Goal: Task Accomplishment & Management: Complete application form

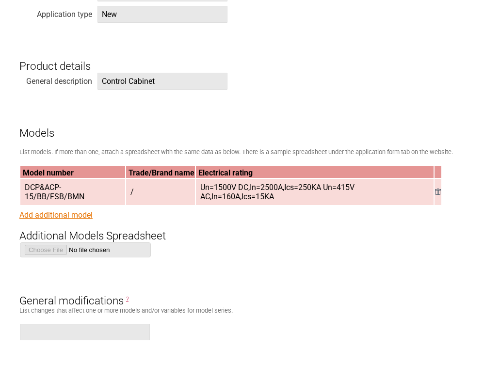
scroll to position [876, 0]
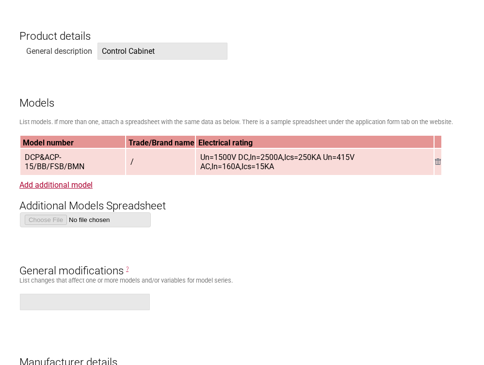
click at [141, 158] on td "/" at bounding box center [160, 162] width 69 height 26
click at [127, 159] on span "/" at bounding box center [132, 162] width 11 height 16
click at [63, 184] on link "Add additional model" at bounding box center [55, 184] width 73 height 9
click at [61, 183] on link "Add additional model" at bounding box center [55, 184] width 73 height 9
click at [59, 184] on link "Add additional model" at bounding box center [55, 184] width 73 height 9
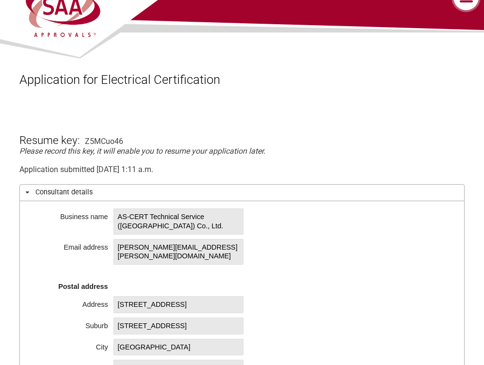
scroll to position [22, 0]
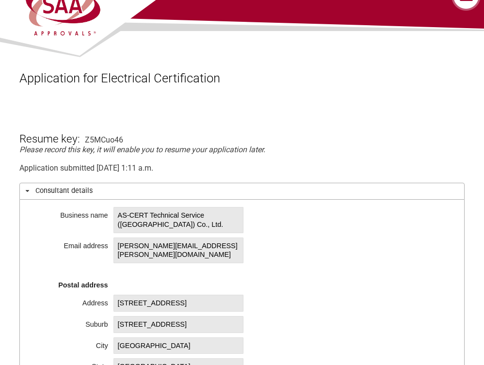
drag, startPoint x: 84, startPoint y: 138, endPoint x: 123, endPoint y: 140, distance: 38.8
drag, startPoint x: 132, startPoint y: 140, endPoint x: 95, endPoint y: 139, distance: 37.8
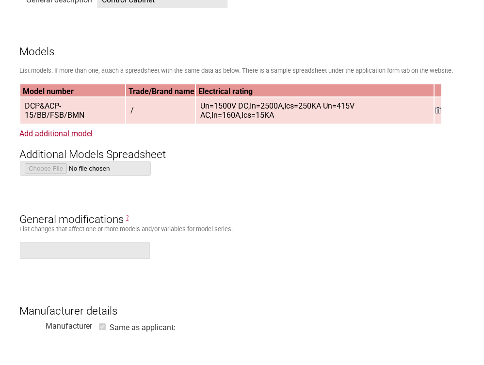
scroll to position [923, 0]
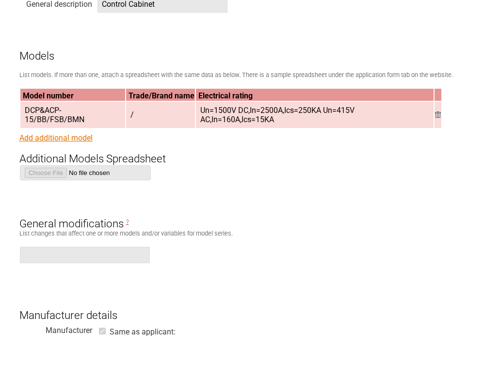
click at [64, 135] on link "Add additional model" at bounding box center [55, 137] width 73 height 9
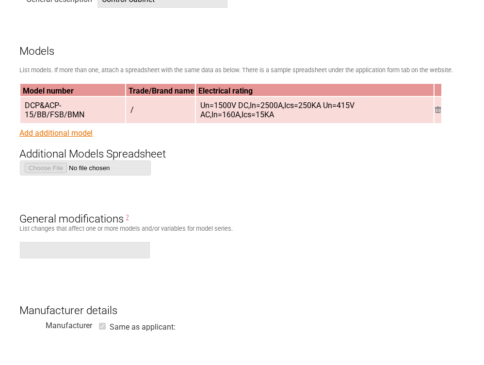
click at [64, 135] on form "Resume key: Z5MCuo46 Please record this key, it will enable you to resume your …" at bounding box center [241, 233] width 445 height 2061
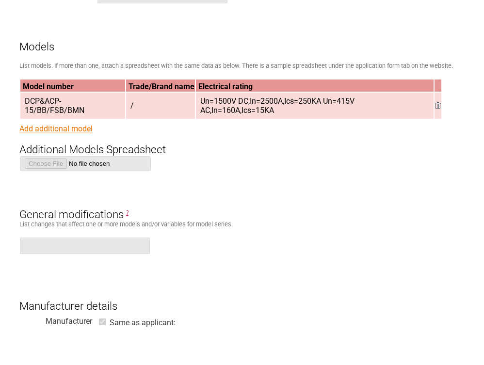
click at [61, 127] on link "Add additional model" at bounding box center [55, 128] width 73 height 9
click at [138, 101] on td "/" at bounding box center [160, 106] width 69 height 26
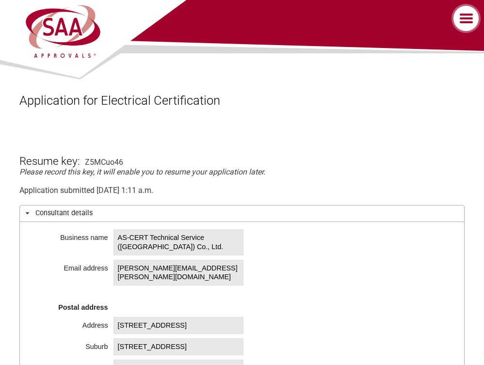
scroll to position [0, 0]
click at [468, 17] on label at bounding box center [467, 18] width 34 height 29
click at [0, 0] on input "checkbox" at bounding box center [0, 0] width 0 height 0
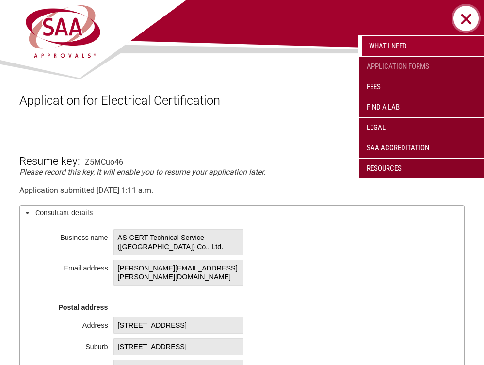
click at [396, 65] on link "Application Forms" at bounding box center [421, 67] width 125 height 20
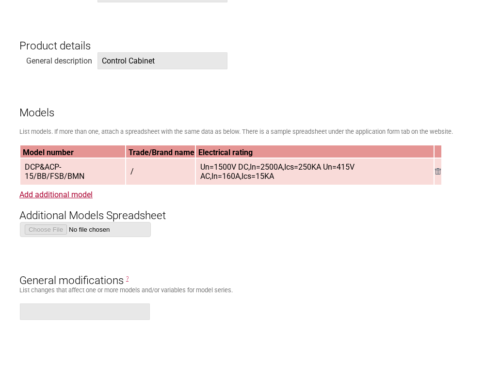
scroll to position [890, 0]
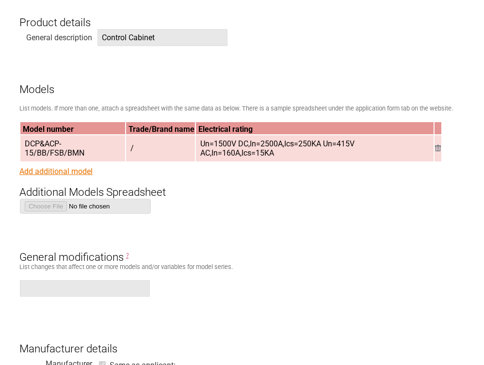
click at [53, 171] on link "Add additional model" at bounding box center [55, 171] width 73 height 9
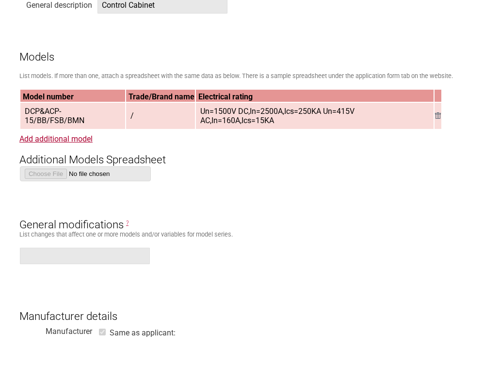
scroll to position [928, 0]
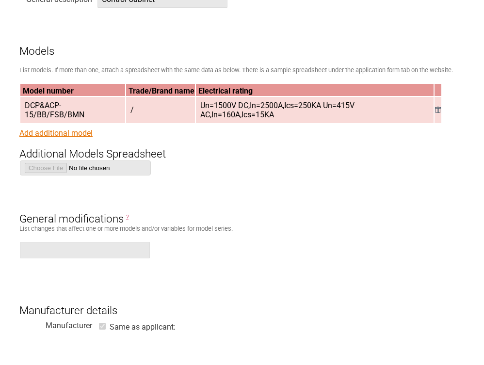
click at [57, 135] on link "Add additional model" at bounding box center [55, 132] width 73 height 9
click at [60, 134] on link "Add additional model" at bounding box center [55, 132] width 73 height 9
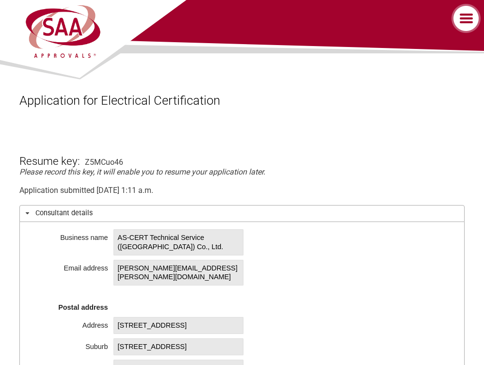
scroll to position [0, 0]
click at [466, 16] on label at bounding box center [467, 18] width 34 height 29
click at [0, 0] on input "checkbox" at bounding box center [0, 0] width 0 height 0
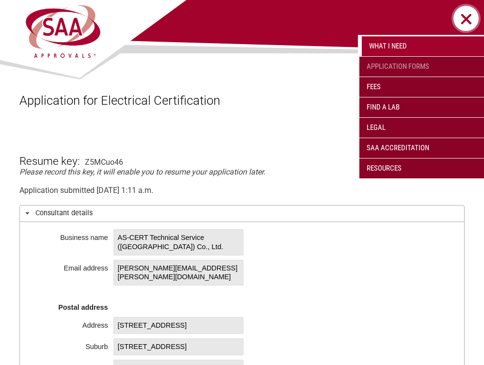
click at [405, 69] on link "Application Forms" at bounding box center [421, 67] width 125 height 20
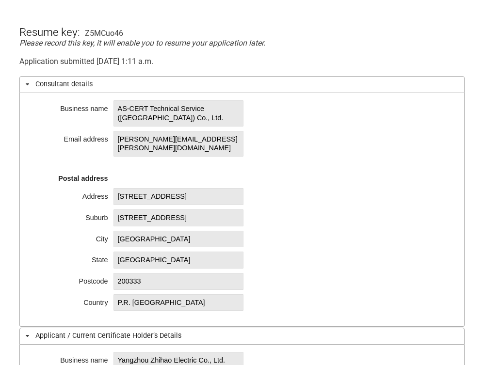
scroll to position [175, 0]
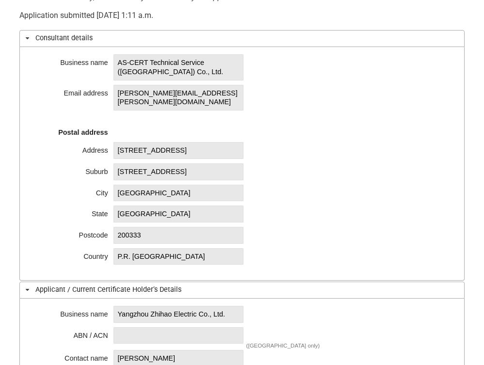
click at [148, 211] on span "[GEOGRAPHIC_DATA]" at bounding box center [178, 214] width 130 height 17
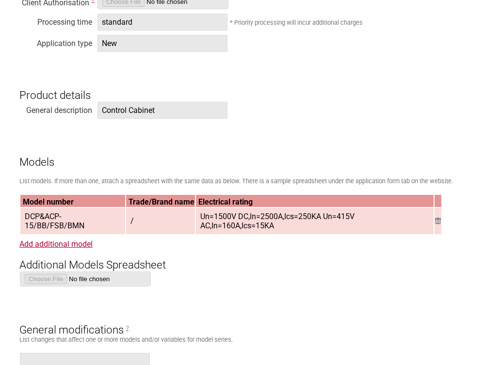
scroll to position [827, 0]
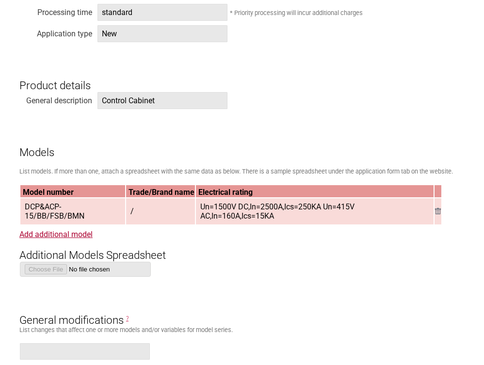
click at [127, 207] on span "/" at bounding box center [132, 211] width 11 height 16
click at [437, 208] on img at bounding box center [438, 211] width 6 height 6
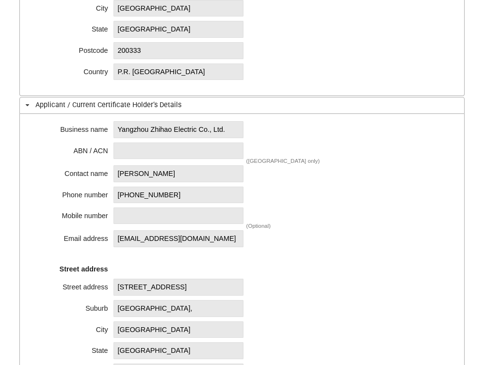
scroll to position [369, 0]
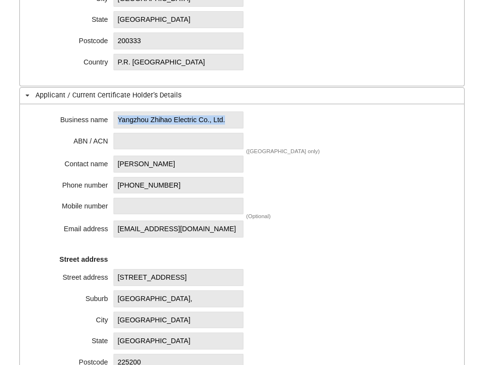
drag, startPoint x: 119, startPoint y: 120, endPoint x: 239, endPoint y: 127, distance: 120.4
click at [240, 126] on span "Yangzhou Zhihao Electric Co., Ltd." at bounding box center [178, 119] width 130 height 17
copy span "Yangzhou Zhihao Electric Co., Ltd."
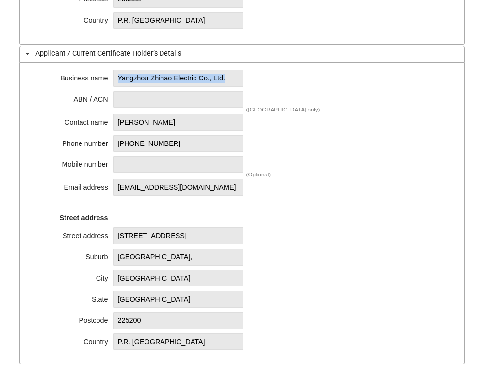
scroll to position [482, 0]
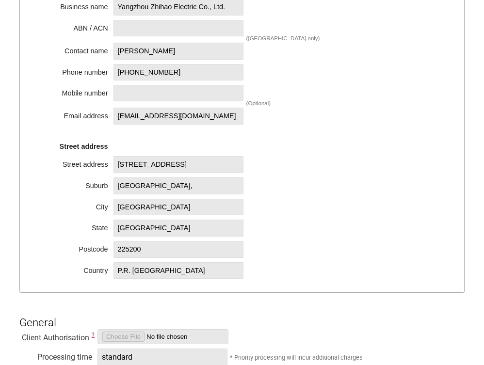
click at [202, 169] on span "[STREET_ADDRESS]" at bounding box center [178, 164] width 130 height 17
drag, startPoint x: 200, startPoint y: 169, endPoint x: 112, endPoint y: 160, distance: 88.7
click at [112, 160] on div "Business name Yangzhou Zhihao Electric Co., Ltd. ABN / ACN ([GEOGRAPHIC_DATA] o…" at bounding box center [241, 142] width 445 height 302
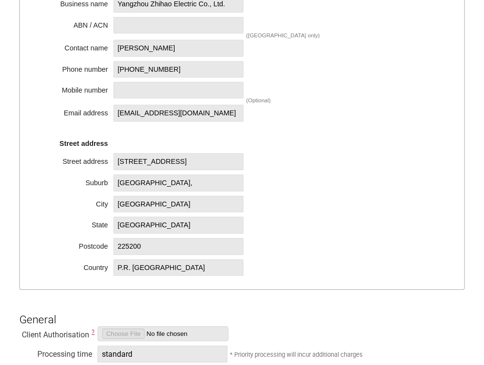
copy span "[STREET_ADDRESS]"
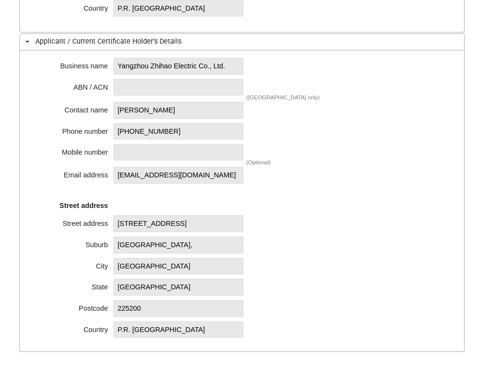
scroll to position [414, 0]
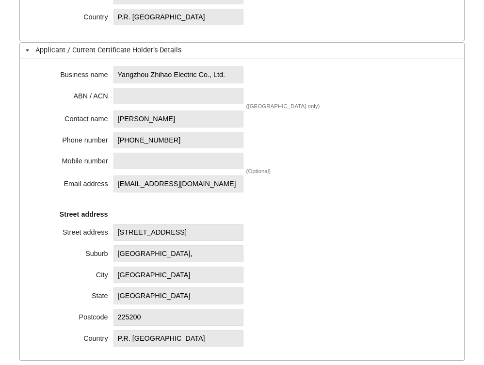
click at [185, 139] on span "[PHONE_NUMBER]" at bounding box center [178, 140] width 130 height 17
drag, startPoint x: 187, startPoint y: 138, endPoint x: 139, endPoint y: 136, distance: 47.5
click at [117, 133] on span "[PHONE_NUMBER]" at bounding box center [178, 140] width 130 height 17
copy span "[PHONE_NUMBER]"
drag, startPoint x: 194, startPoint y: 180, endPoint x: 112, endPoint y: 178, distance: 81.5
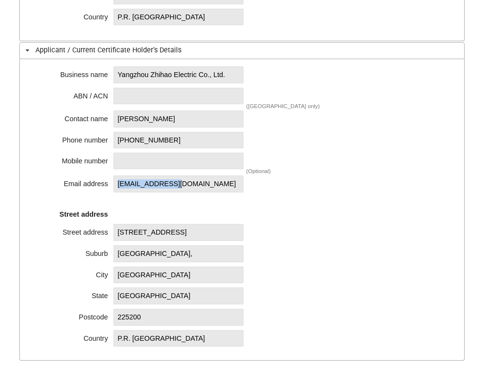
click at [113, 180] on div "[EMAIL_ADDRESS][DOMAIN_NAME]" at bounding box center [178, 184] width 131 height 8
copy span "[EMAIL_ADDRESS][DOMAIN_NAME]"
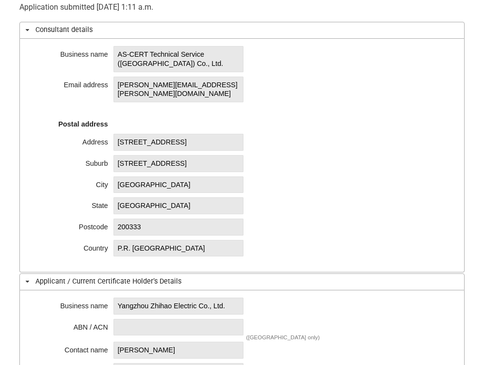
scroll to position [119, 0]
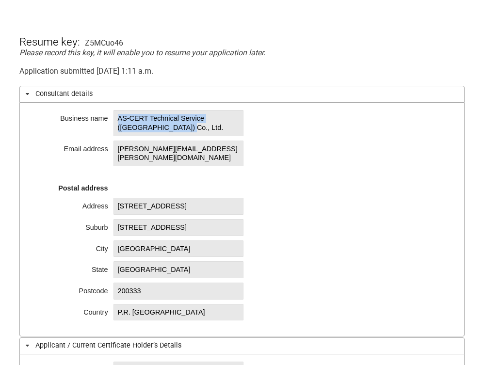
drag, startPoint x: 200, startPoint y: 127, endPoint x: 117, endPoint y: 118, distance: 83.8
click at [117, 118] on span "AS-CERT Technical Service ([GEOGRAPHIC_DATA]) Co., Ltd." at bounding box center [178, 123] width 130 height 26
copy span "AS-CERT Technical Service ([GEOGRAPHIC_DATA]) Co., Ltd."
drag, startPoint x: 147, startPoint y: 207, endPoint x: 114, endPoint y: 194, distance: 35.3
click at [114, 198] on span "[STREET_ADDRESS]" at bounding box center [178, 206] width 130 height 17
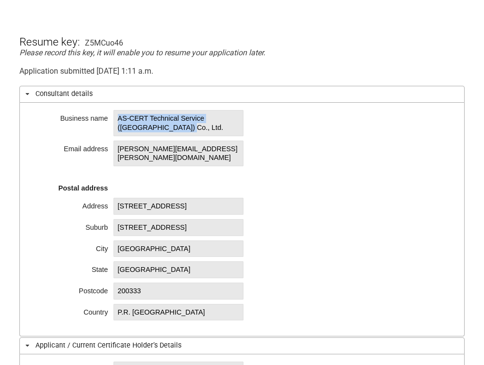
copy span "[STREET_ADDRESS]"
click at [150, 234] on span "[STREET_ADDRESS]" at bounding box center [178, 227] width 130 height 17
drag, startPoint x: 152, startPoint y: 235, endPoint x: 126, endPoint y: 226, distance: 27.6
click at [113, 223] on span "[STREET_ADDRESS]" at bounding box center [178, 227] width 130 height 17
copy span "[STREET_ADDRESS]"
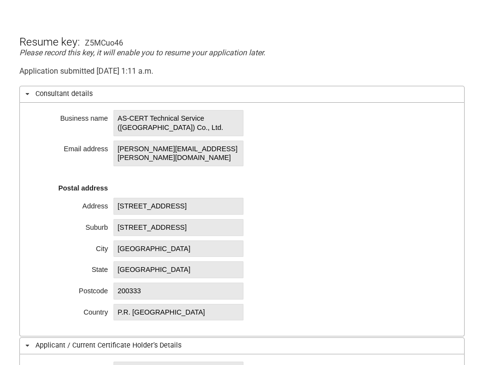
scroll to position [120, 0]
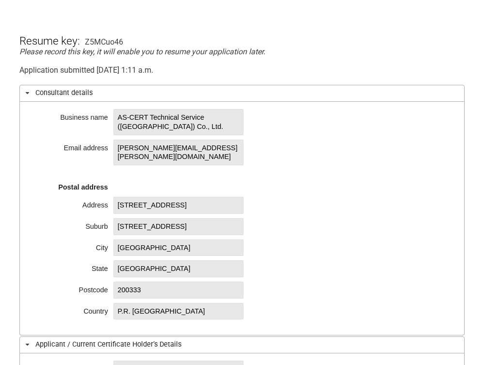
click at [201, 147] on span "[PERSON_NAME][EMAIL_ADDRESS][PERSON_NAME][DOMAIN_NAME]" at bounding box center [178, 153] width 130 height 26
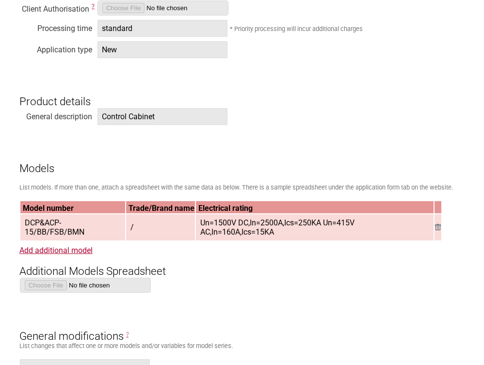
scroll to position [852, 0]
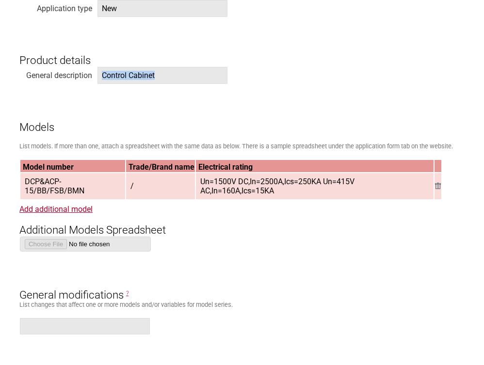
drag, startPoint x: 172, startPoint y: 74, endPoint x: 95, endPoint y: 72, distance: 77.1
click at [95, 72] on form "Resume key: Z5MCuo46 Please record this key, it will enable you to resume your …" at bounding box center [241, 309] width 445 height 2061
drag, startPoint x: 146, startPoint y: 75, endPoint x: 157, endPoint y: 77, distance: 11.3
click at [145, 75] on span "Control Cabinet" at bounding box center [162, 75] width 130 height 17
drag, startPoint x: 161, startPoint y: 75, endPoint x: 129, endPoint y: 78, distance: 31.6
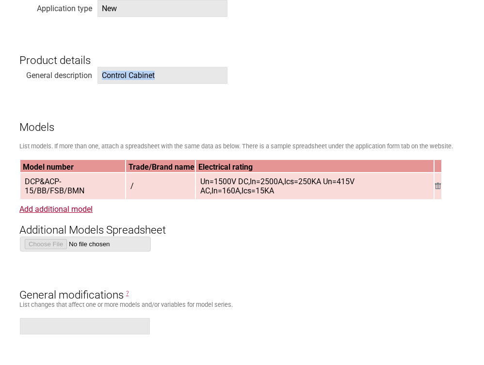
click at [103, 73] on span "Control Cabinet" at bounding box center [162, 75] width 130 height 17
copy span "Control Cabinet"
drag, startPoint x: 89, startPoint y: 188, endPoint x: 36, endPoint y: 185, distance: 53.4
click at [22, 179] on span "DCP&ACP-15/BB/FSB/BMN" at bounding box center [73, 186] width 104 height 25
copy span "DCP&ACP-15/BB/FSB/BMN"
